Goal: Browse casually

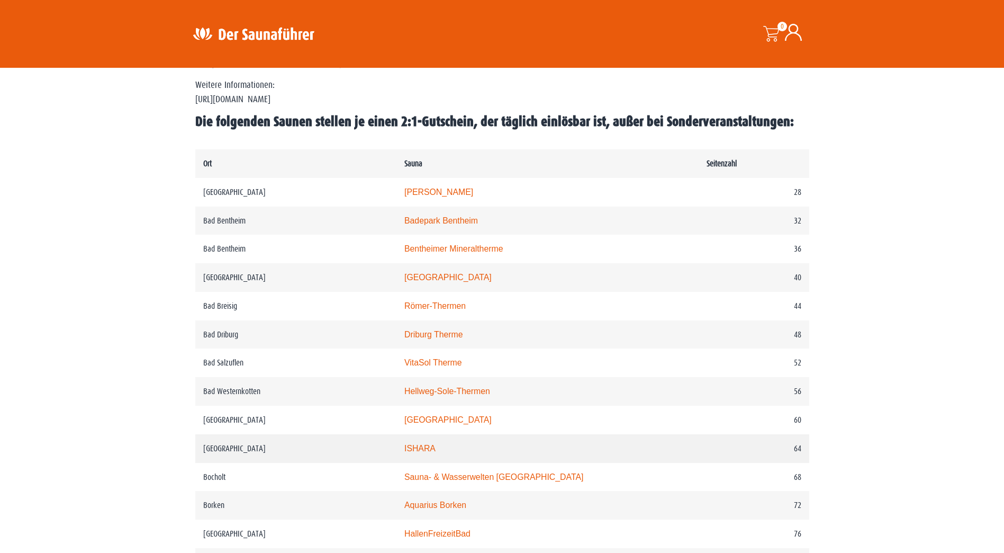
scroll to position [476, 0]
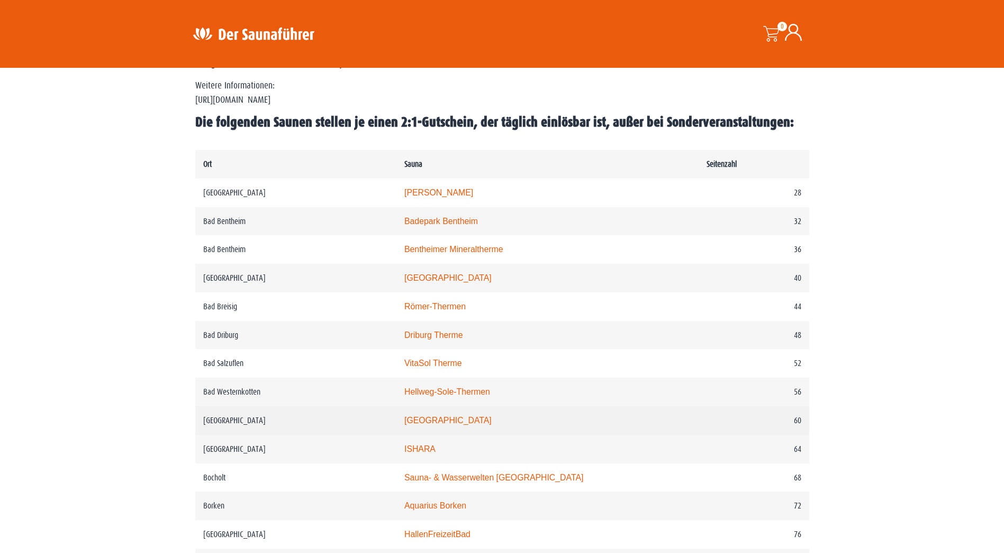
click at [247, 423] on td "Bedburg" at bounding box center [295, 420] width 201 height 29
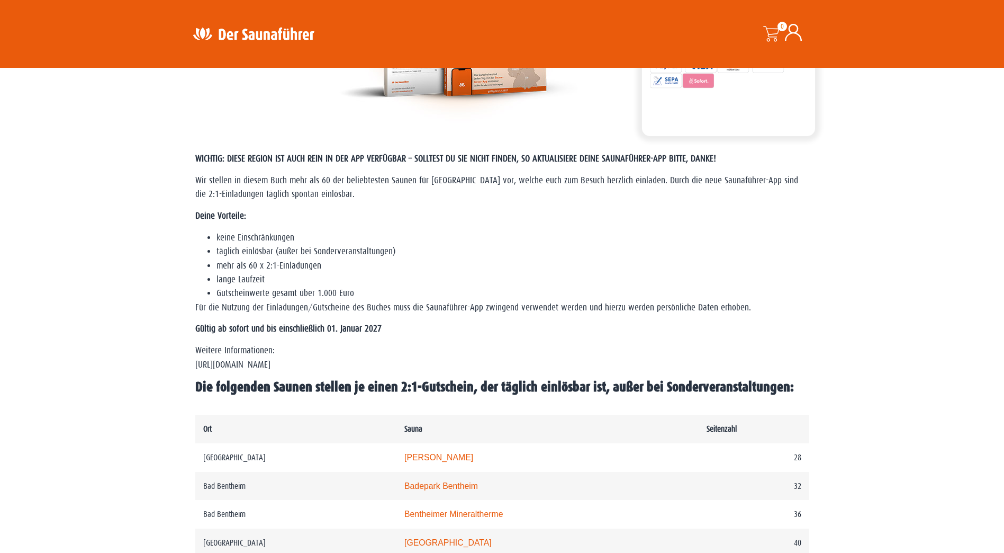
scroll to position [0, 0]
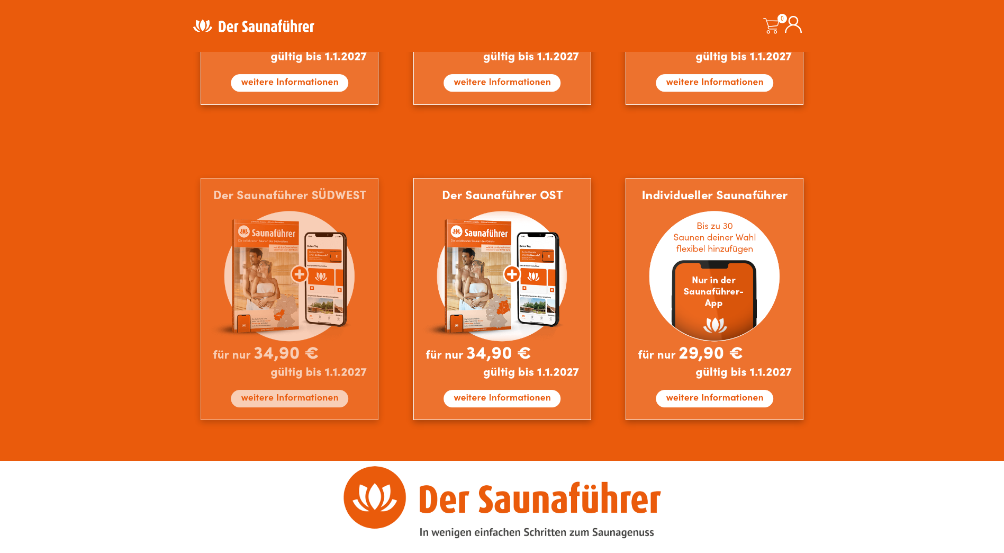
scroll to position [900, 0]
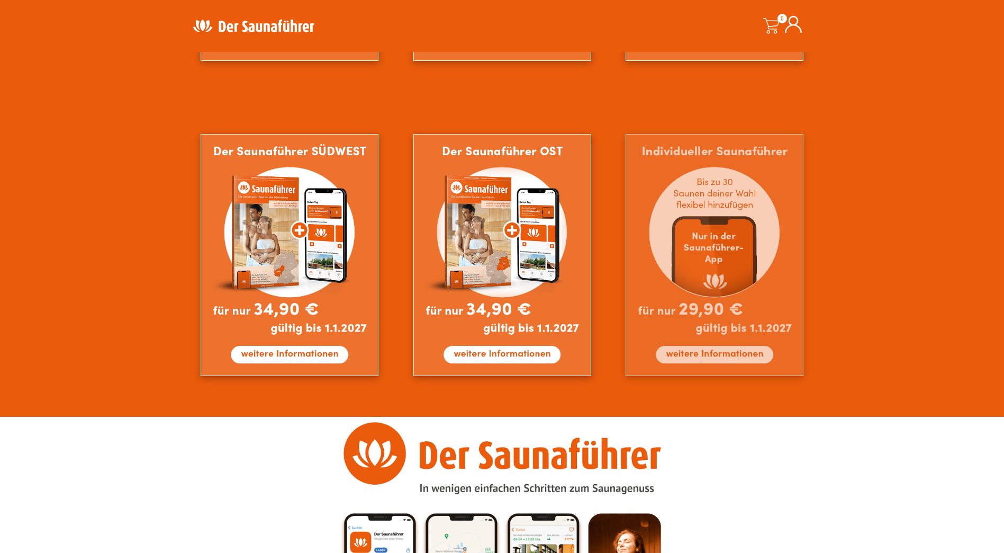
click at [726, 263] on img at bounding box center [715, 255] width 178 height 242
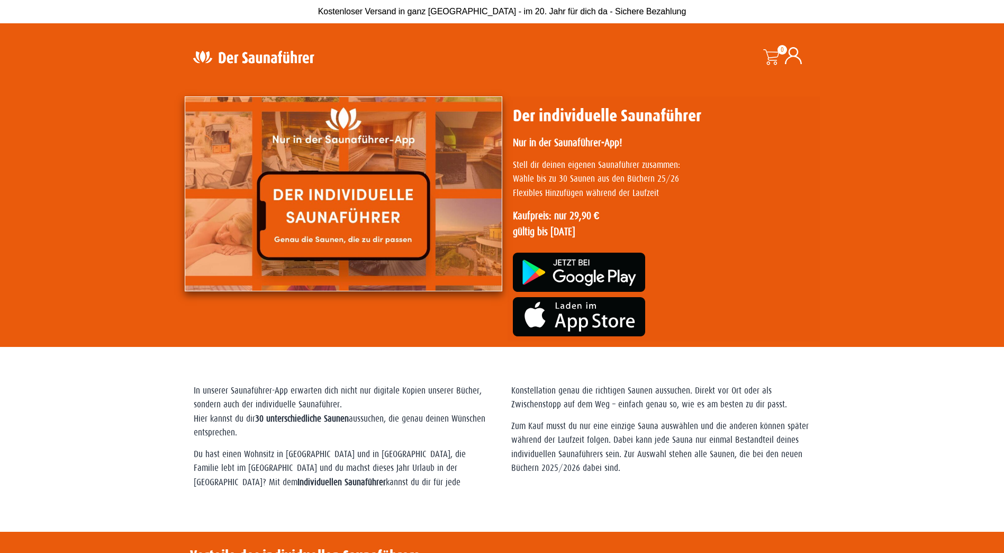
click at [579, 321] on img at bounding box center [579, 316] width 132 height 39
